Goal: Task Accomplishment & Management: Use online tool/utility

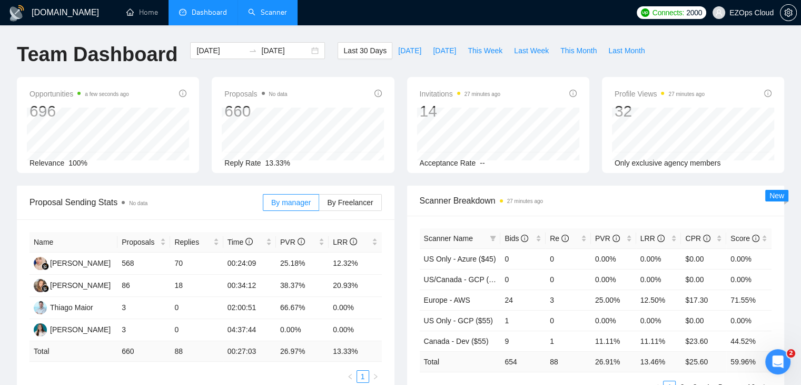
click at [270, 14] on link "Scanner" at bounding box center [267, 12] width 39 height 9
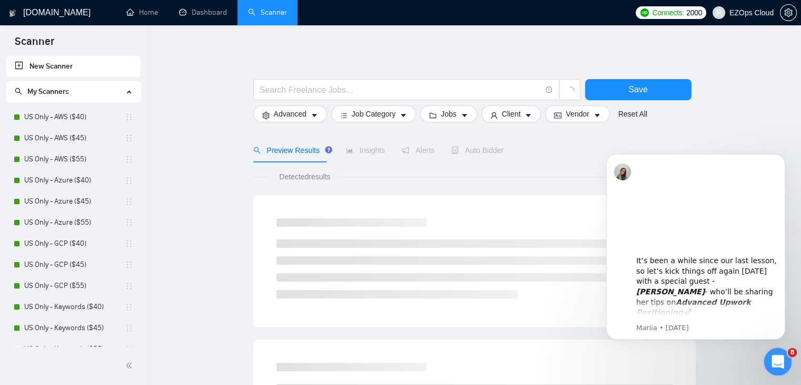
click at [785, 356] on div "Open Intercom Messenger" at bounding box center [776, 359] width 35 height 35
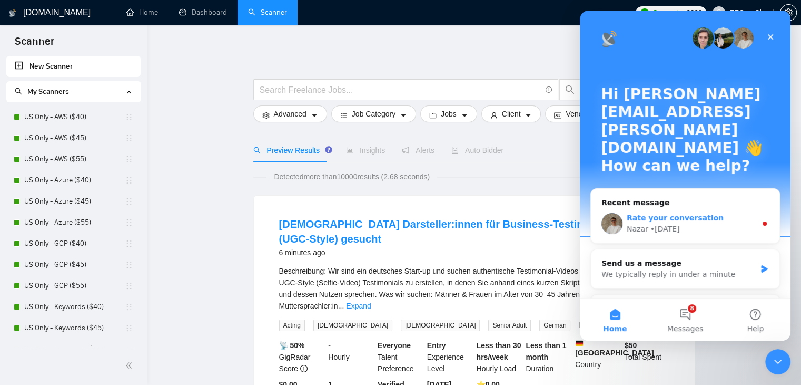
click at [701, 213] on span "Rate your conversation" at bounding box center [675, 217] width 97 height 8
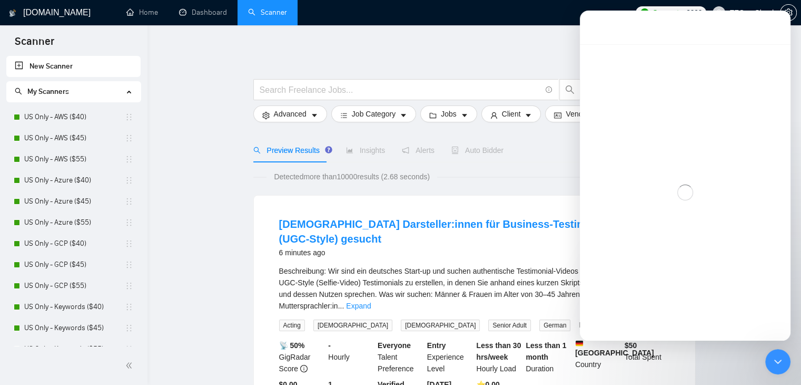
scroll to position [9, 0]
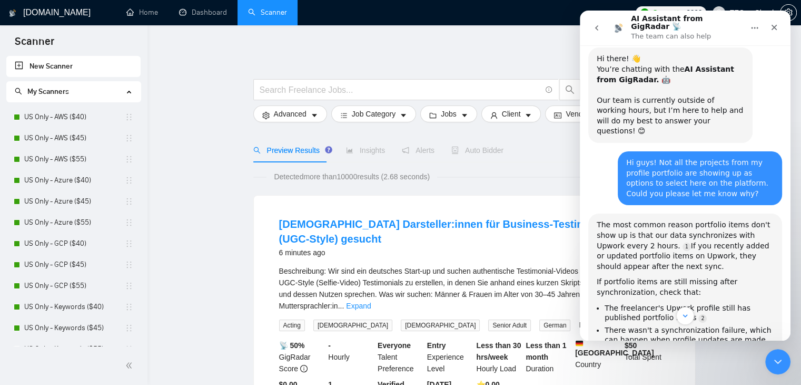
click at [596, 25] on icon "go back" at bounding box center [596, 27] width 3 height 5
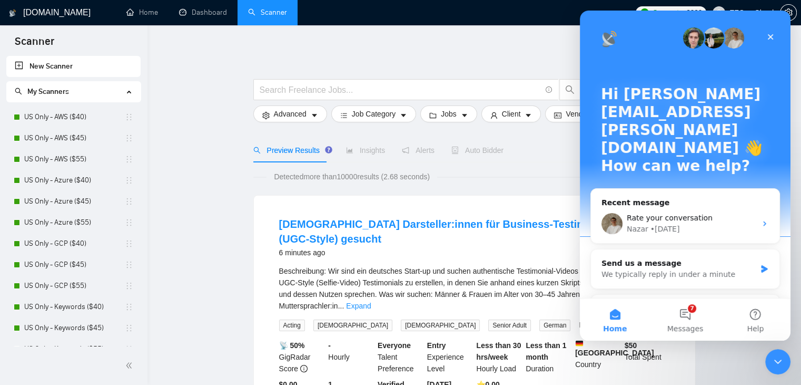
scroll to position [0, 0]
click at [679, 316] on button "7 Messages" at bounding box center [685, 319] width 70 height 42
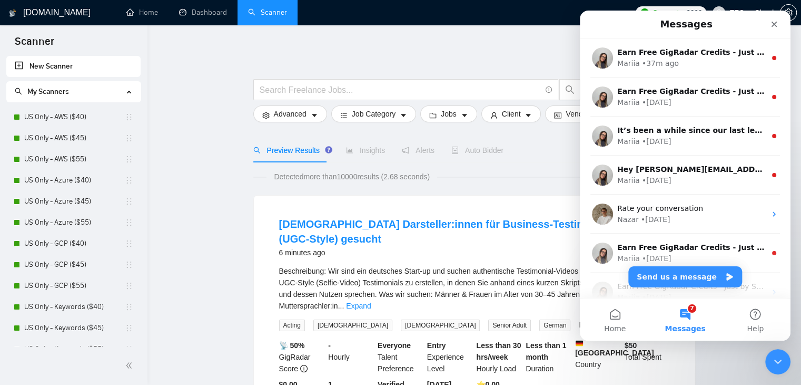
scroll to position [173, 0]
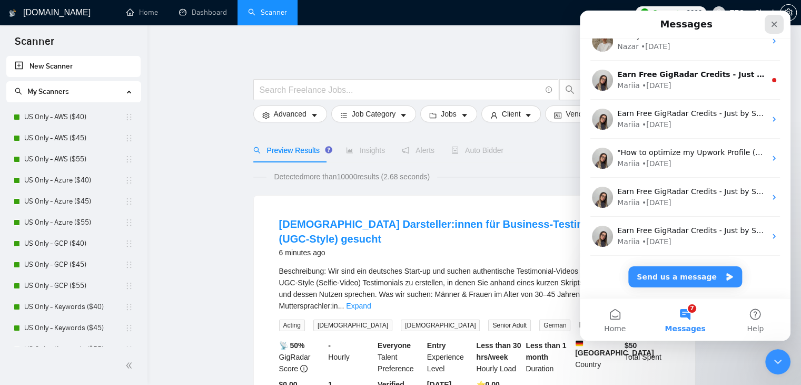
click at [768, 23] on div "Close" at bounding box center [774, 24] width 19 height 19
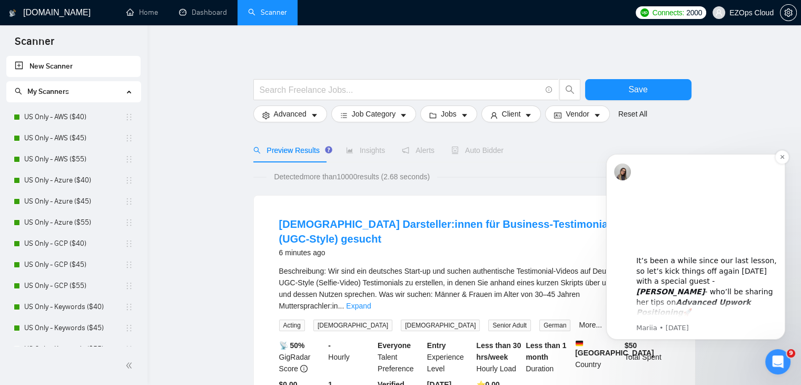
scroll to position [0, 0]
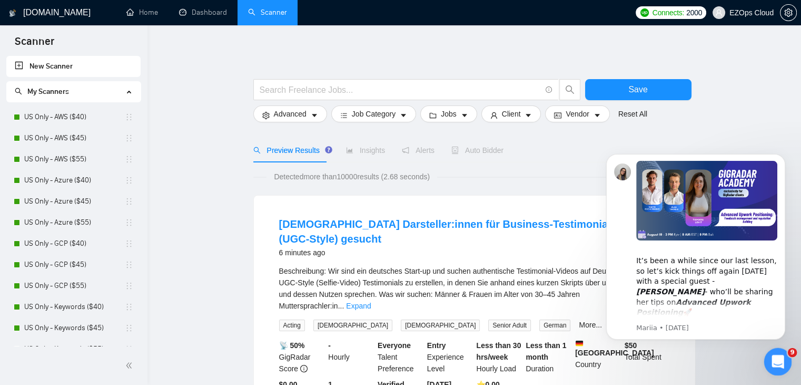
click at [787, 360] on div "Open Intercom Messenger" at bounding box center [776, 359] width 35 height 35
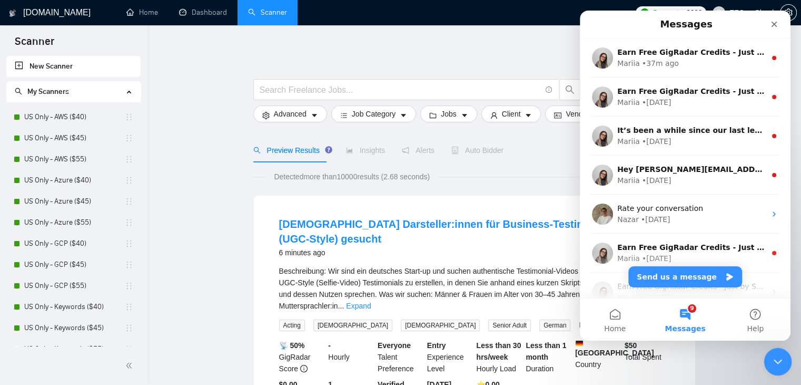
click at [787, 360] on div "Close Intercom Messenger" at bounding box center [776, 359] width 25 height 25
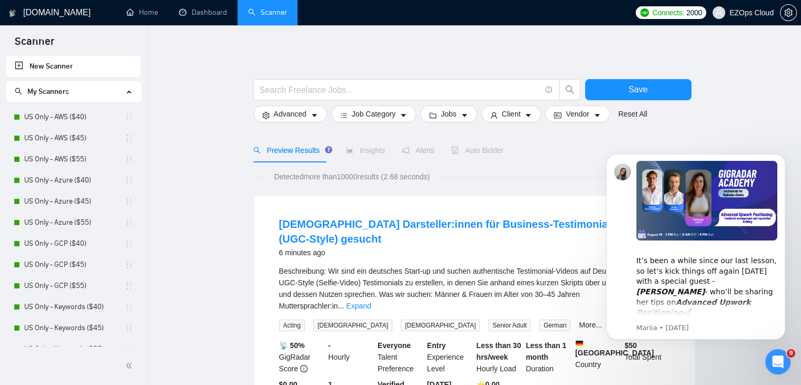
click at [369, 74] on div at bounding box center [474, 73] width 443 height 11
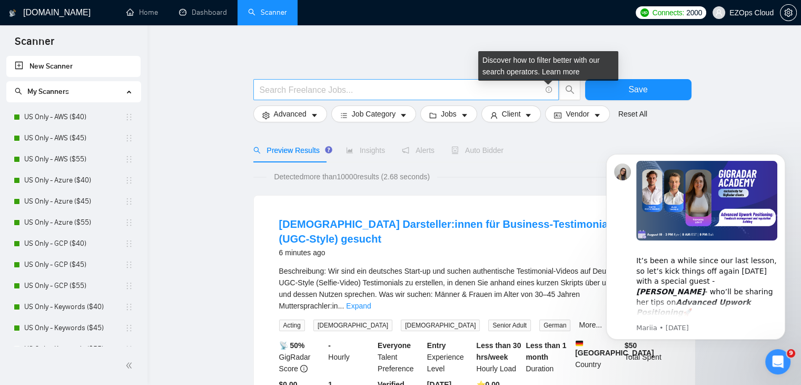
click at [548, 90] on icon "info-circle" at bounding box center [549, 89] width 7 height 7
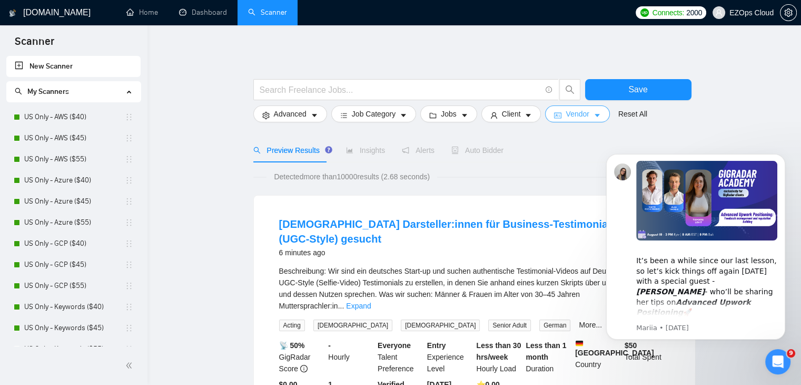
click at [594, 116] on icon "caret-down" at bounding box center [597, 115] width 7 height 7
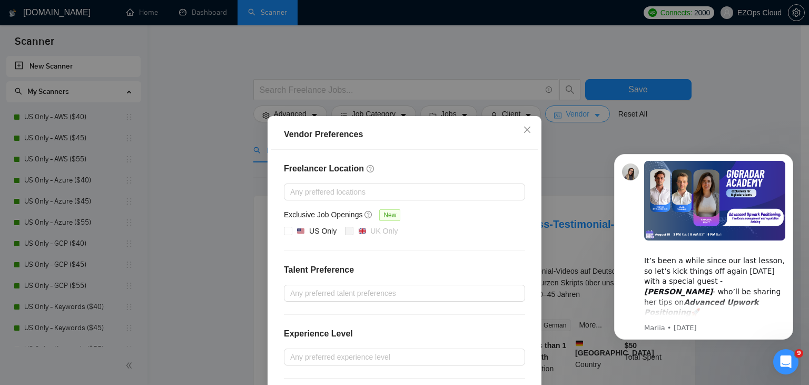
click at [591, 116] on div "Vendor Preferences Freelancer Location Any preffered locations Exclusive Job Op…" at bounding box center [404, 192] width 809 height 385
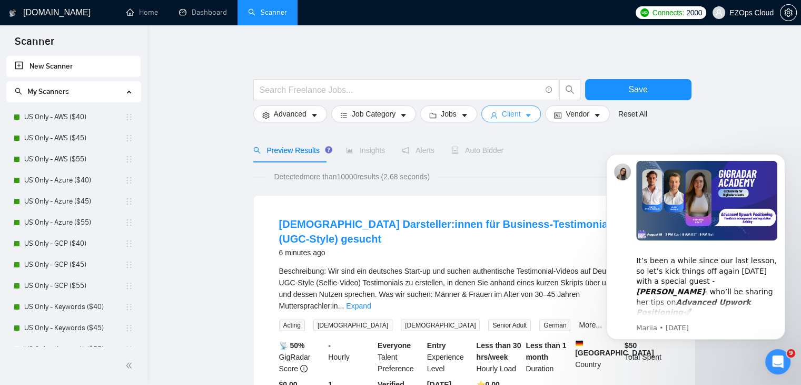
click at [502, 118] on span "Client" at bounding box center [511, 114] width 19 height 12
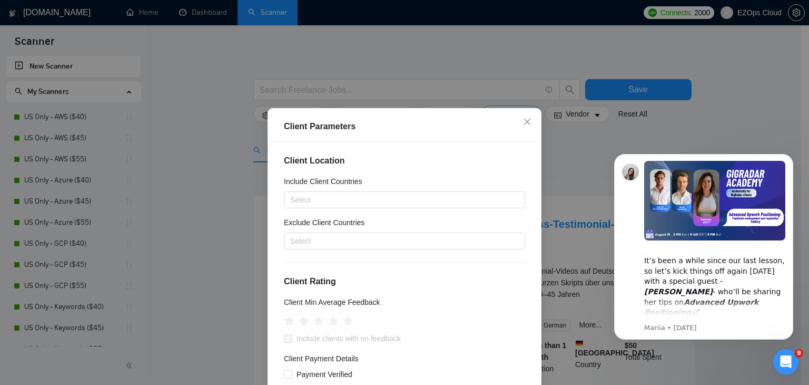
click at [500, 118] on div "Client Parameters" at bounding box center [404, 127] width 267 height 30
click at [508, 75] on div "Client Parameters Client Location Include Client Countries Select Exclude Clien…" at bounding box center [404, 192] width 809 height 385
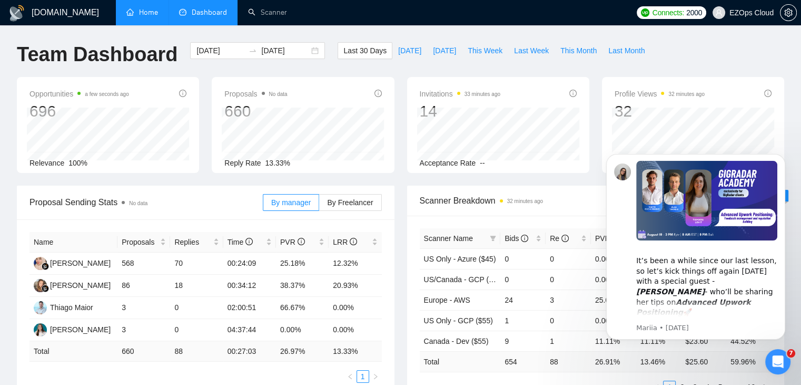
click at [142, 8] on link "Home" at bounding box center [142, 12] width 32 height 9
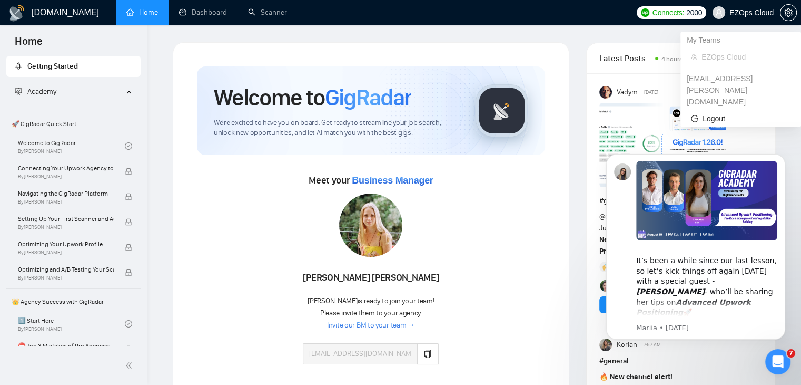
click at [744, 13] on span "EZOps Cloud" at bounding box center [752, 13] width 44 height 0
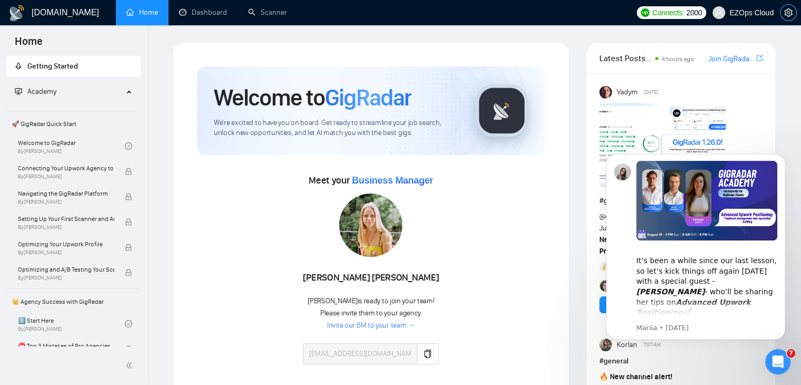
click at [781, 8] on span "setting" at bounding box center [789, 12] width 16 height 8
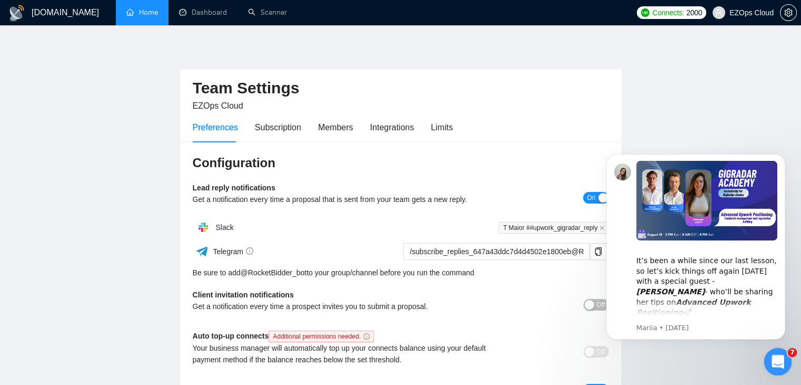
click at [775, 352] on icon "Open Intercom Messenger" at bounding box center [776, 359] width 17 height 17
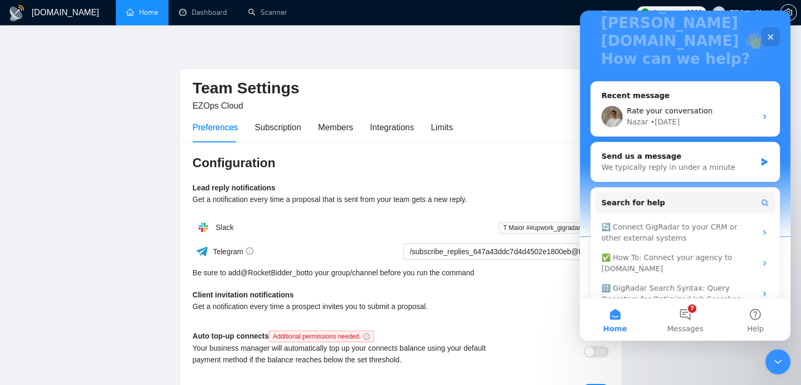
scroll to position [129, 0]
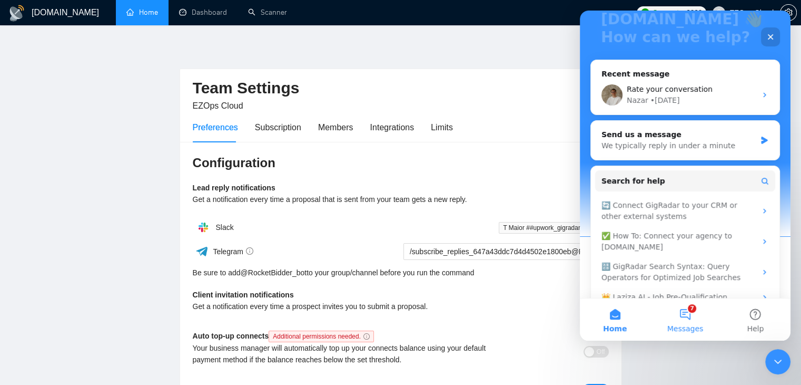
click at [694, 318] on button "7 Messages" at bounding box center [685, 319] width 70 height 42
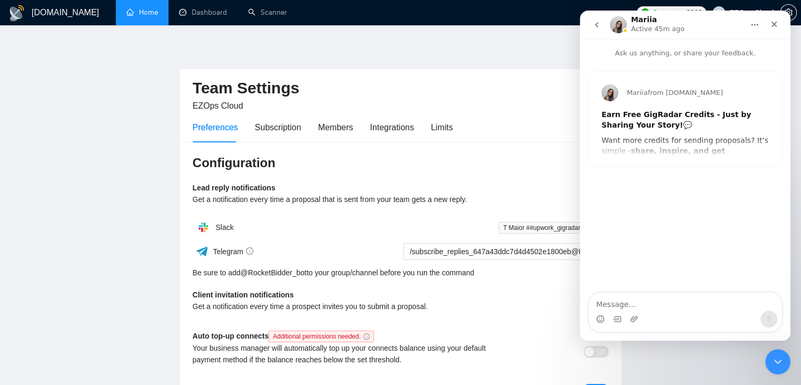
click at [595, 25] on icon "go back" at bounding box center [597, 25] width 8 height 8
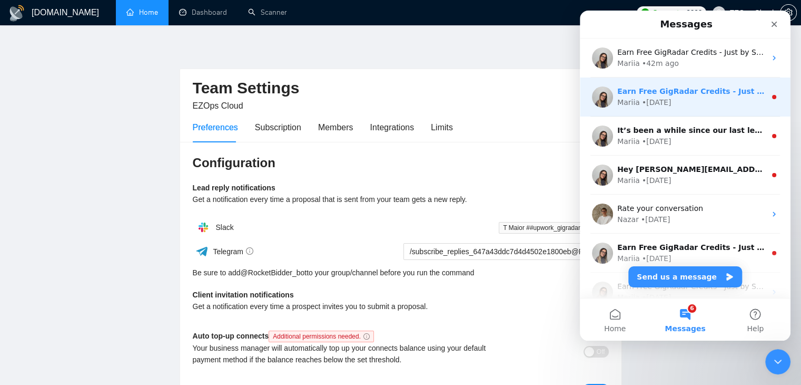
click at [595, 92] on img "Intercom messenger" at bounding box center [602, 96] width 21 height 21
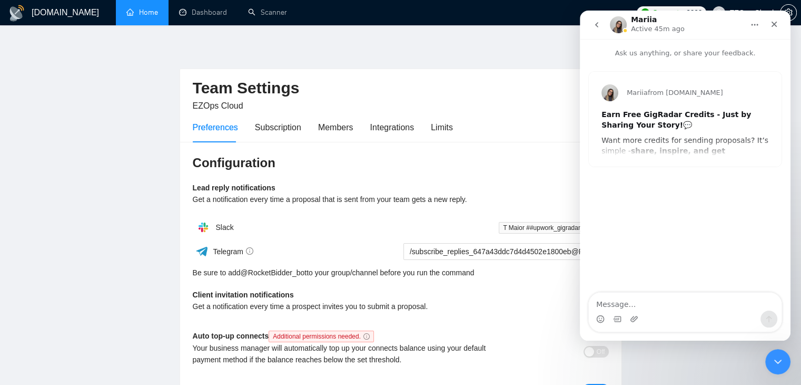
click at [597, 29] on button "go back" at bounding box center [597, 25] width 20 height 20
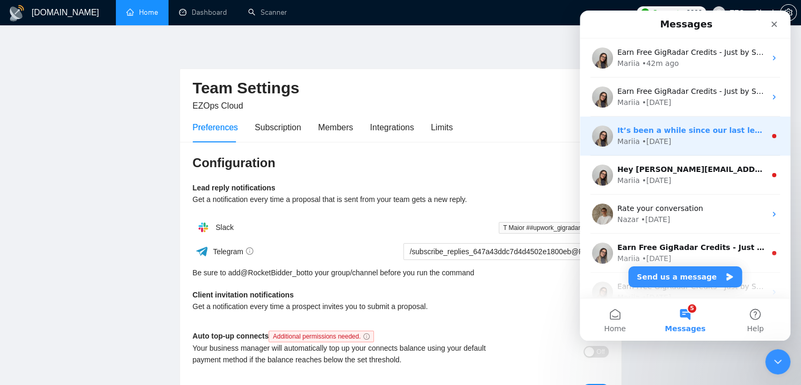
click at [592, 137] on img "Intercom messenger" at bounding box center [602, 135] width 21 height 21
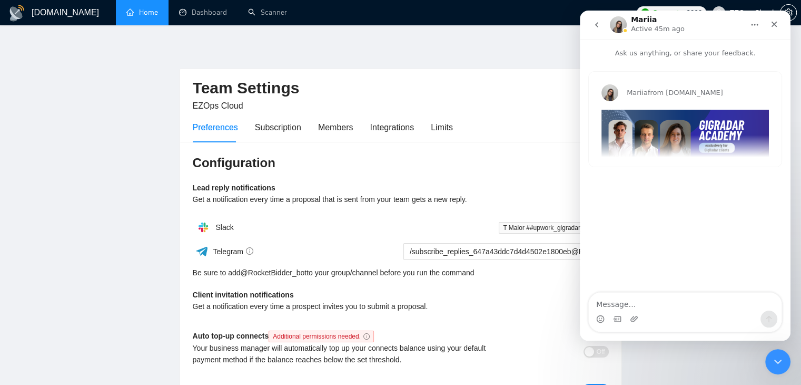
click at [600, 25] on icon "go back" at bounding box center [597, 25] width 8 height 8
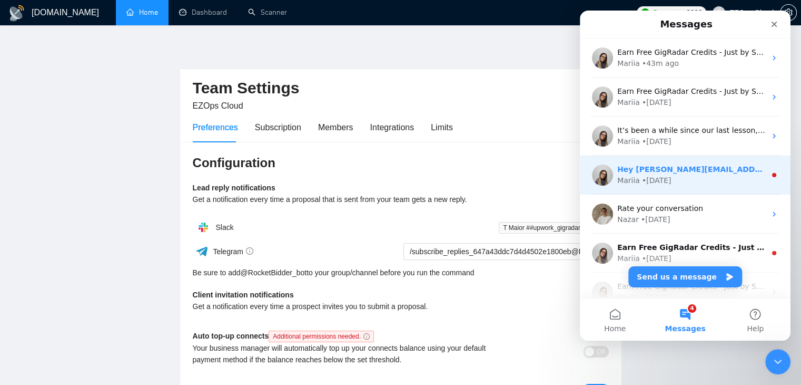
click at [603, 171] on img "Intercom messenger" at bounding box center [602, 174] width 21 height 21
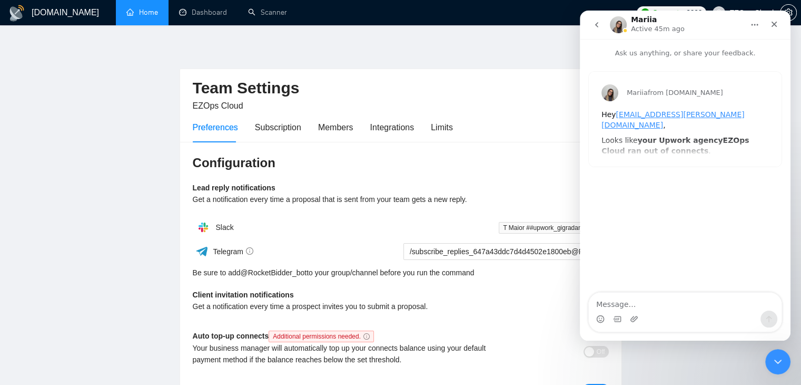
click at [599, 23] on icon "go back" at bounding box center [597, 25] width 8 height 8
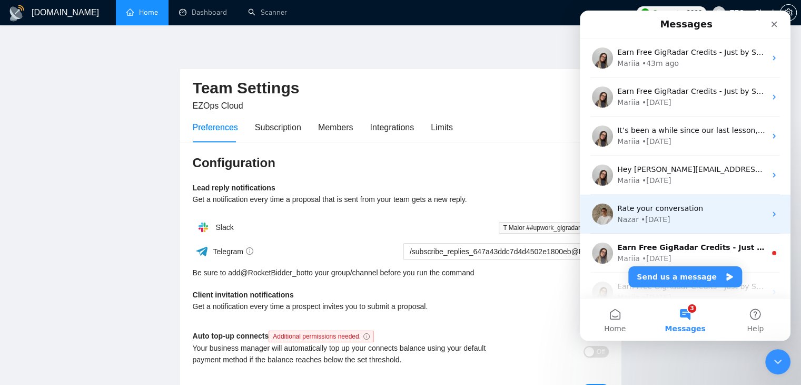
click at [599, 208] on img "Intercom messenger" at bounding box center [602, 213] width 21 height 21
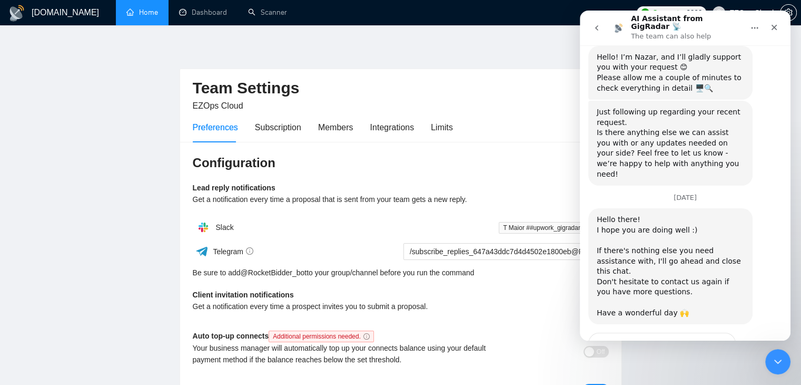
scroll to position [1134, 0]
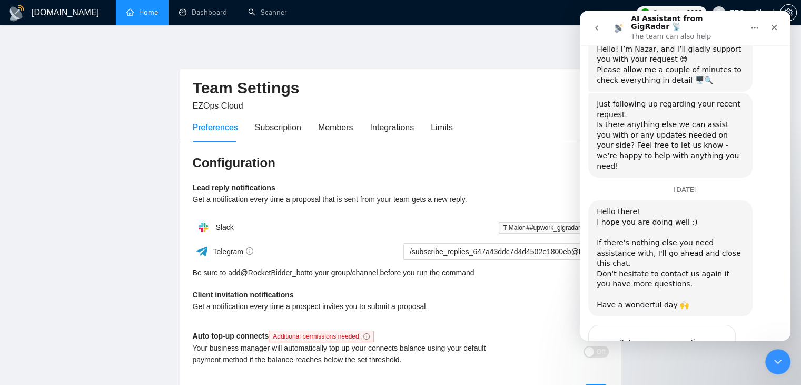
click at [601, 19] on button "go back" at bounding box center [597, 28] width 20 height 20
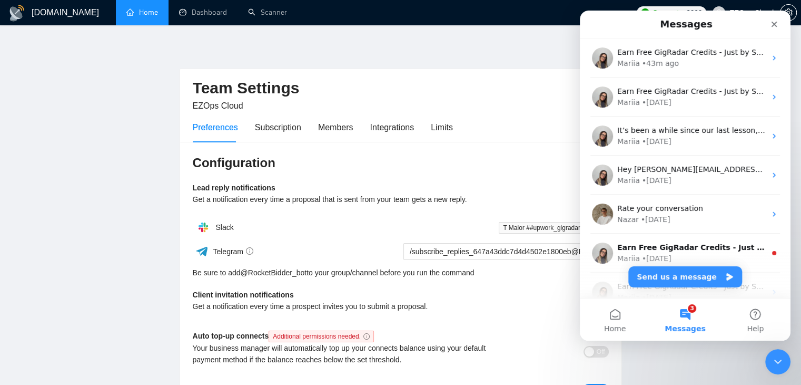
scroll to position [0, 0]
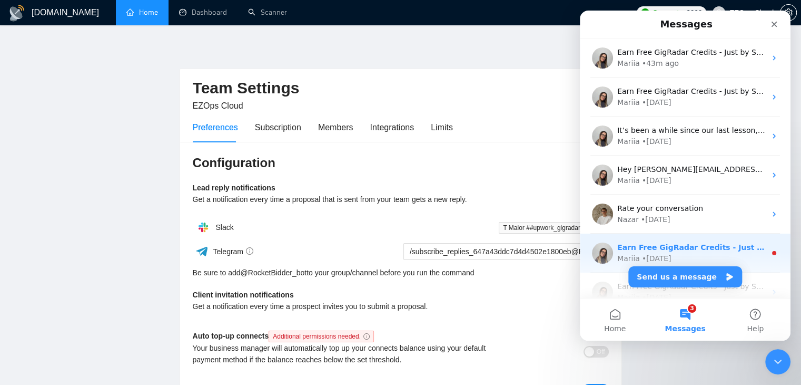
click at [607, 249] on img "Intercom messenger" at bounding box center [602, 252] width 21 height 21
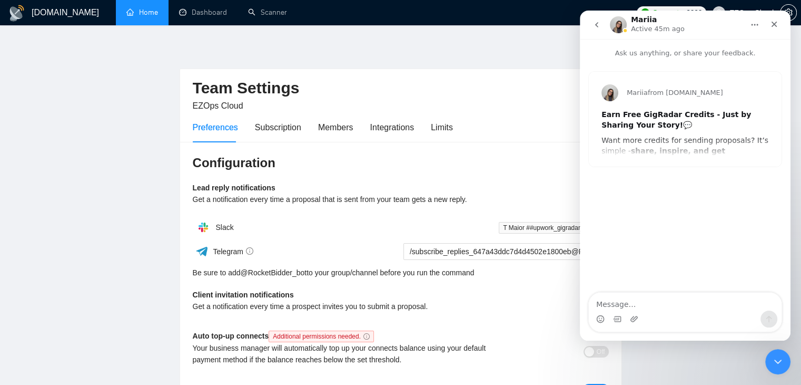
click at [599, 22] on icon "go back" at bounding box center [597, 25] width 8 height 8
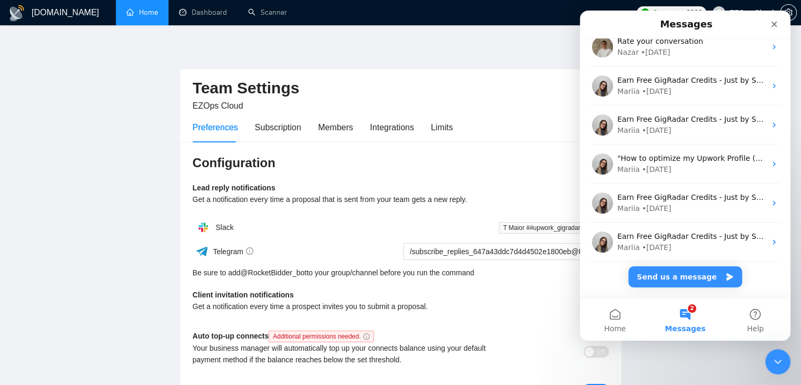
scroll to position [173, 0]
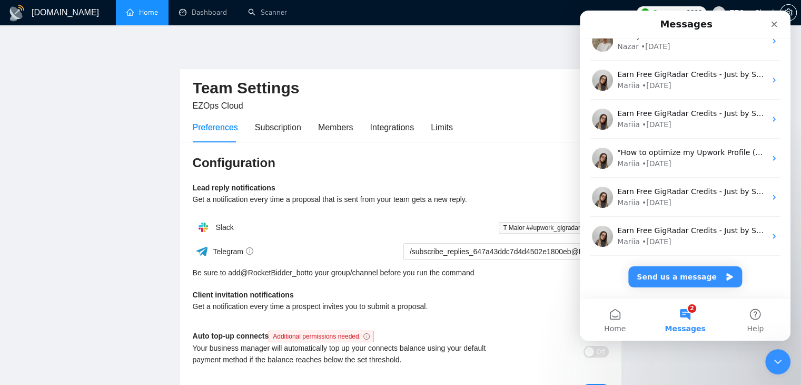
drag, startPoint x: 784, startPoint y: 222, endPoint x: 789, endPoint y: 251, distance: 29.3
click at [789, 251] on div "Earn Free GigRadar Credits - Just by Sharing Your Story! 💬 Want more credits fo…" at bounding box center [685, 167] width 211 height 259
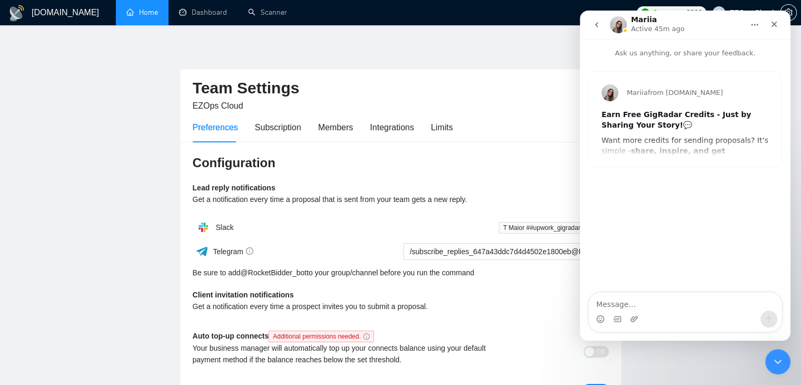
click at [595, 28] on icon "go back" at bounding box center [597, 25] width 8 height 8
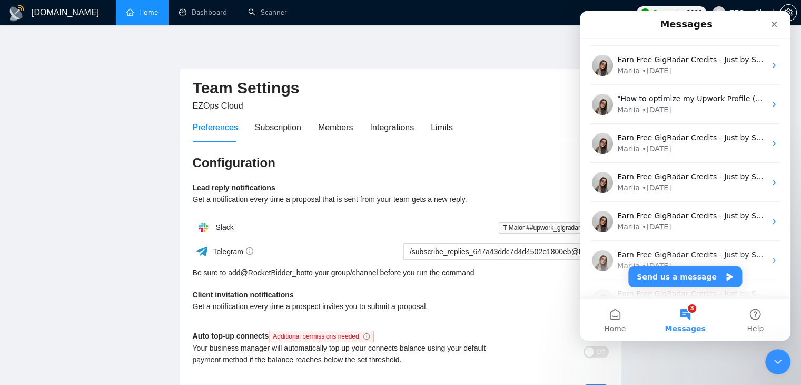
scroll to position [453, 0]
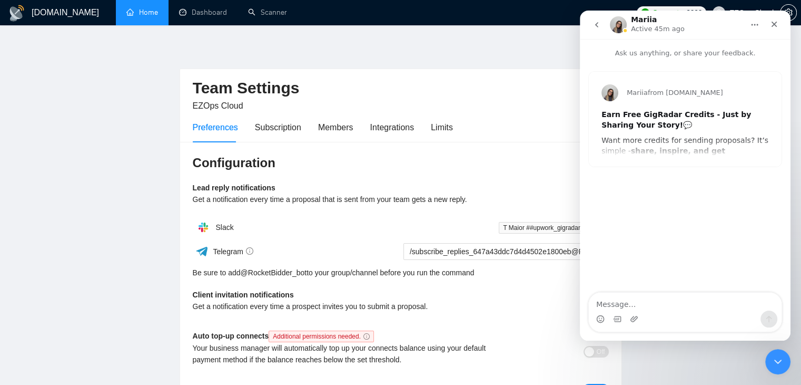
click at [596, 17] on button "go back" at bounding box center [597, 25] width 20 height 20
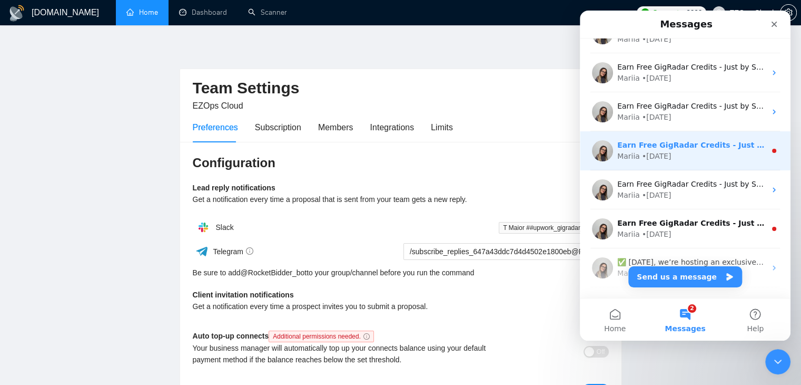
click at [722, 161] on div "Earn Free GigRadar Credits - Just by Sharing Your Story! 💬 Want more credits fo…" at bounding box center [685, 150] width 211 height 39
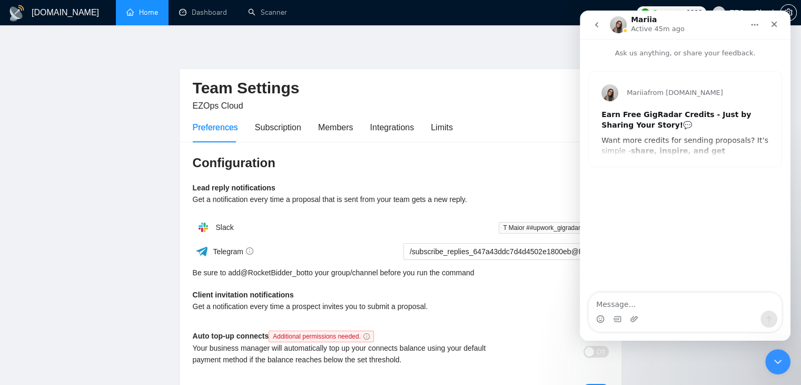
click at [597, 27] on icon "go back" at bounding box center [597, 25] width 8 height 8
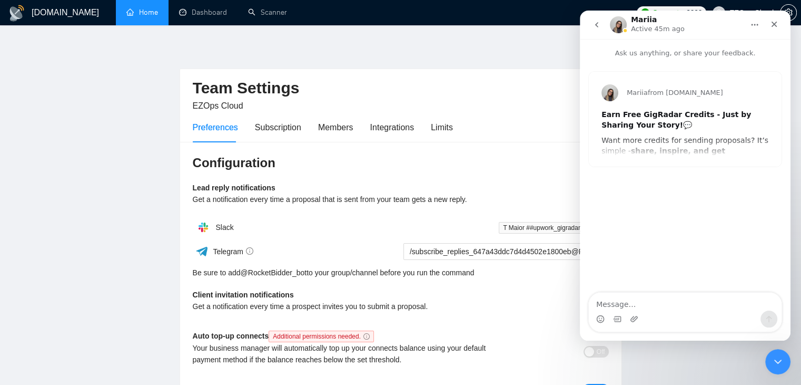
click at [597, 28] on icon "go back" at bounding box center [597, 25] width 8 height 8
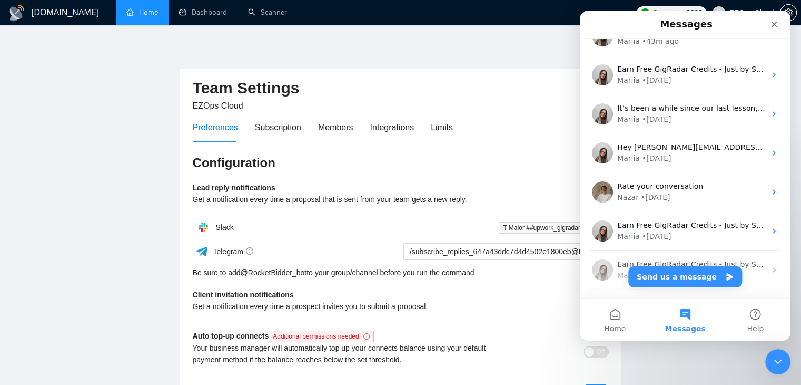
scroll to position [0, 0]
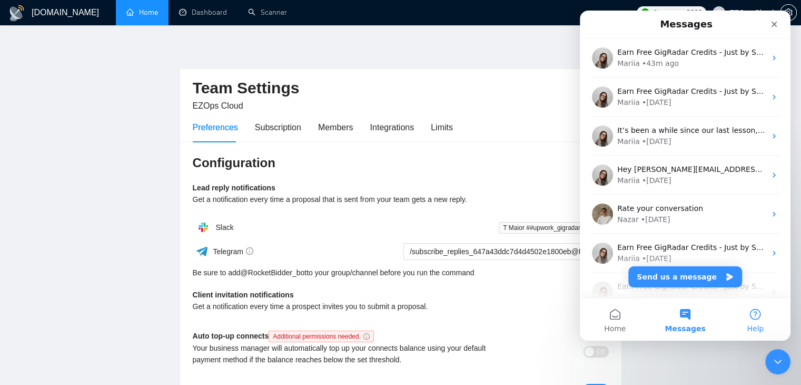
click at [767, 310] on button "Help" at bounding box center [756, 319] width 70 height 42
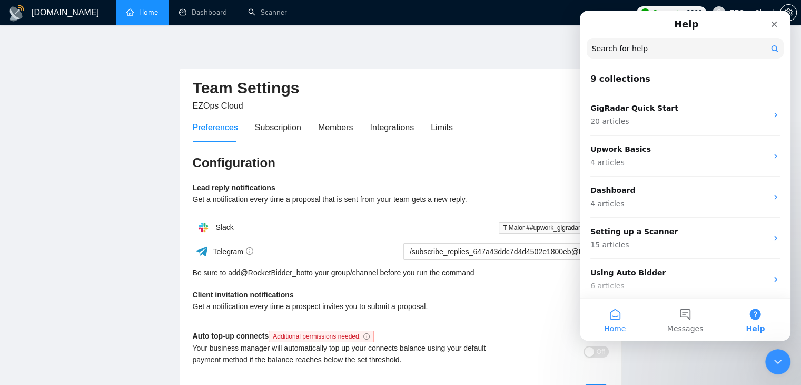
click at [618, 317] on button "Home" at bounding box center [615, 319] width 70 height 42
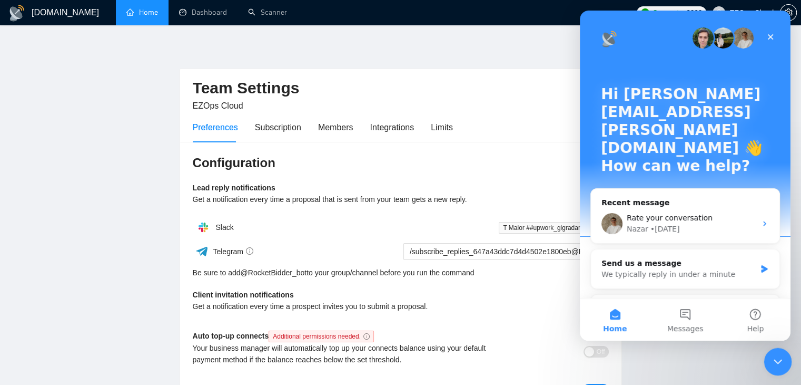
click at [773, 355] on icon "Close Intercom Messenger" at bounding box center [776, 359] width 13 height 13
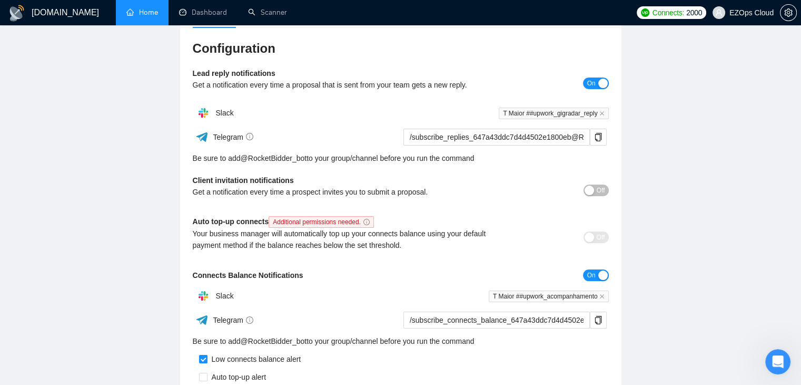
scroll to position [103, 0]
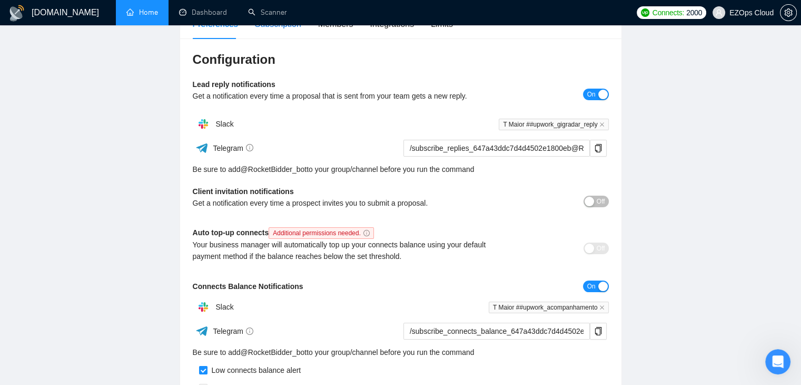
click at [267, 30] on div "Subscription" at bounding box center [278, 23] width 46 height 13
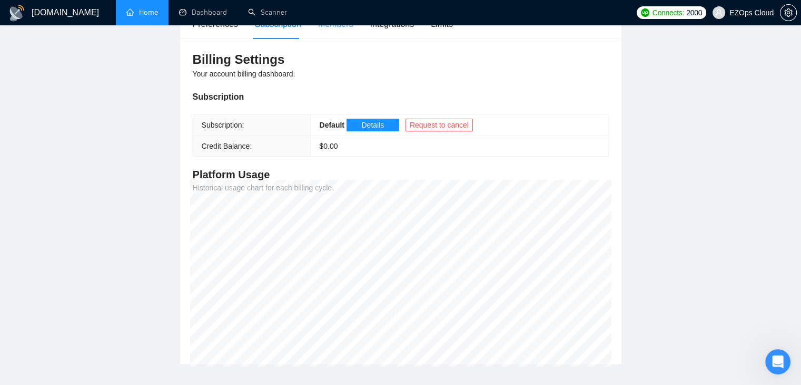
click at [335, 30] on div "Members" at bounding box center [335, 24] width 35 height 30
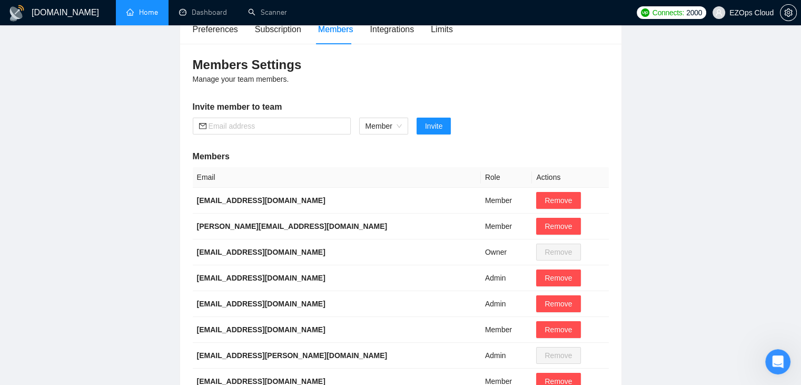
scroll to position [94, 0]
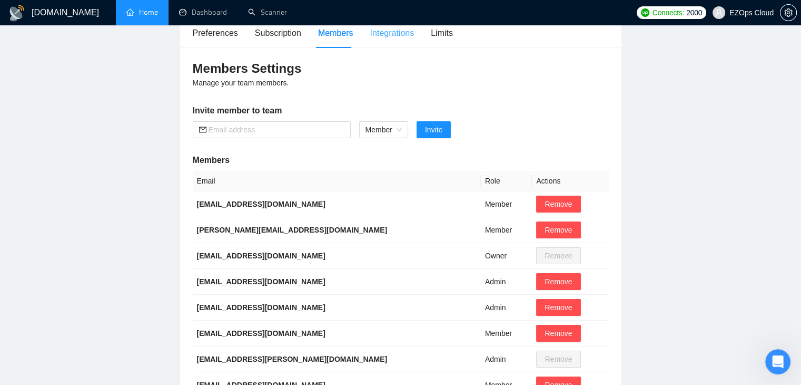
click at [390, 42] on div "Integrations" at bounding box center [392, 33] width 44 height 30
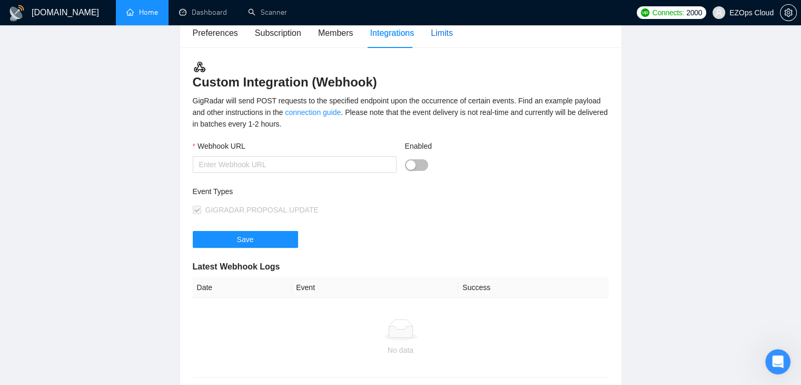
click at [444, 34] on div "Limits" at bounding box center [442, 32] width 22 height 13
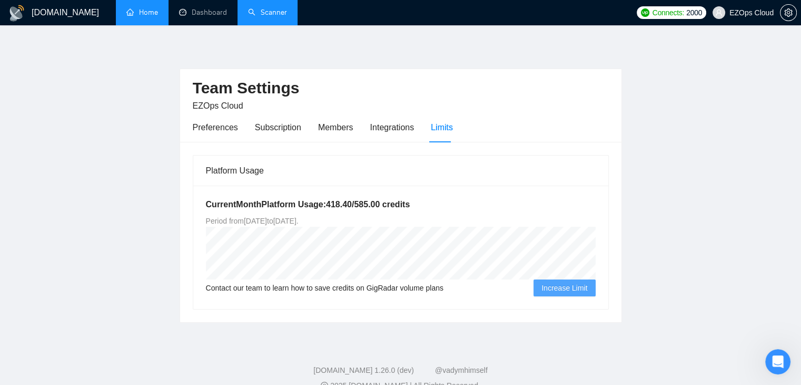
click at [280, 11] on link "Scanner" at bounding box center [267, 12] width 39 height 9
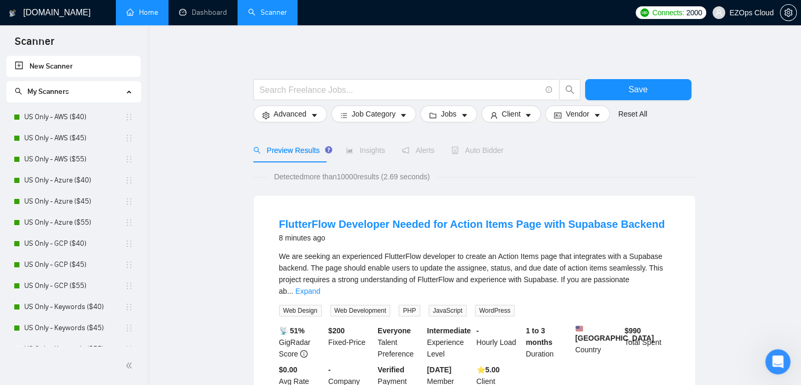
click at [153, 8] on link "Home" at bounding box center [142, 12] width 32 height 9
